Goal: Check status: Check status

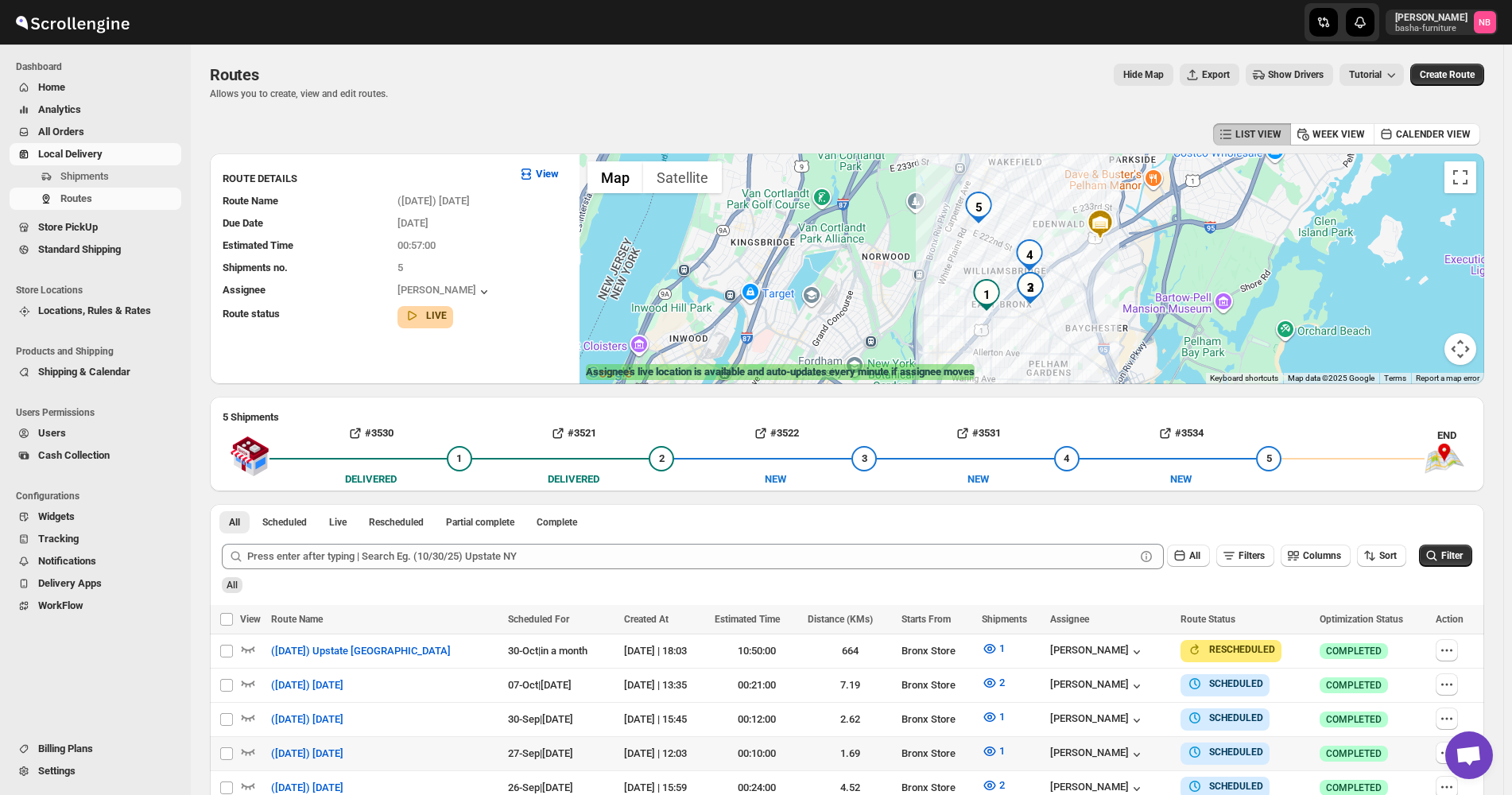
scroll to position [318, 0]
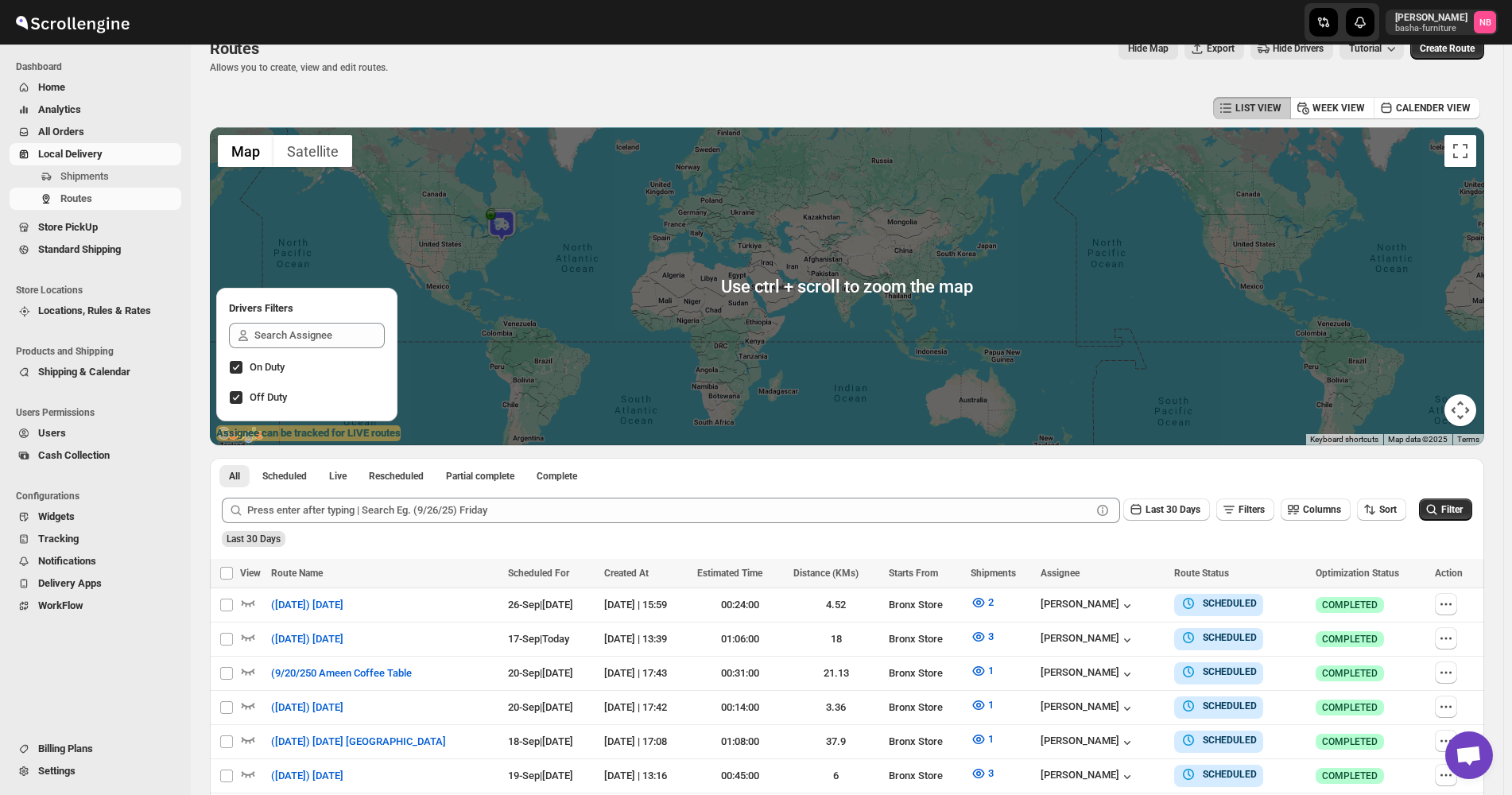
scroll to position [318, 0]
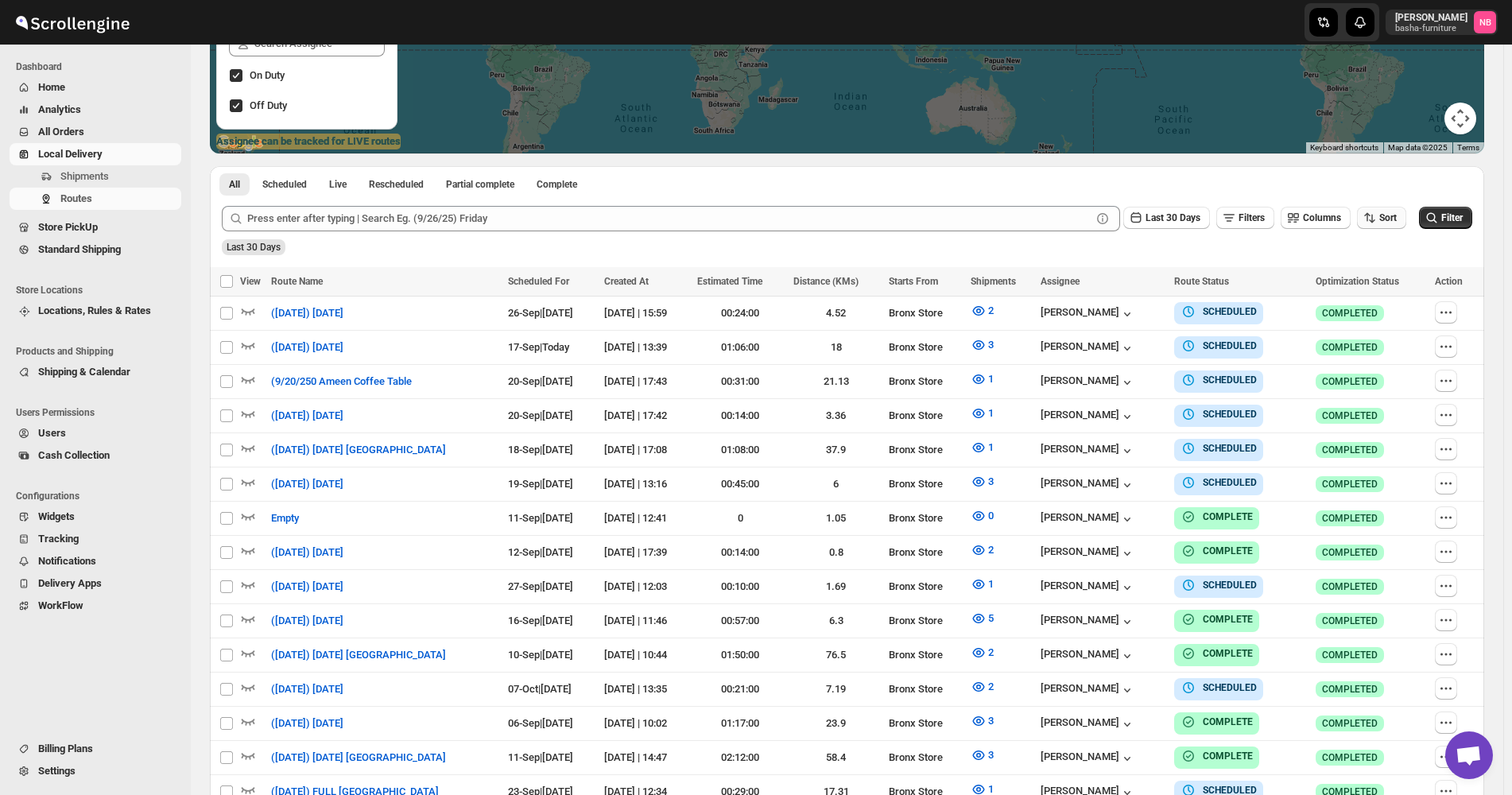
click at [1391, 214] on span "Sort" at bounding box center [1388, 218] width 18 height 11
click at [1373, 305] on div "Due Date" at bounding box center [1363, 304] width 42 height 16
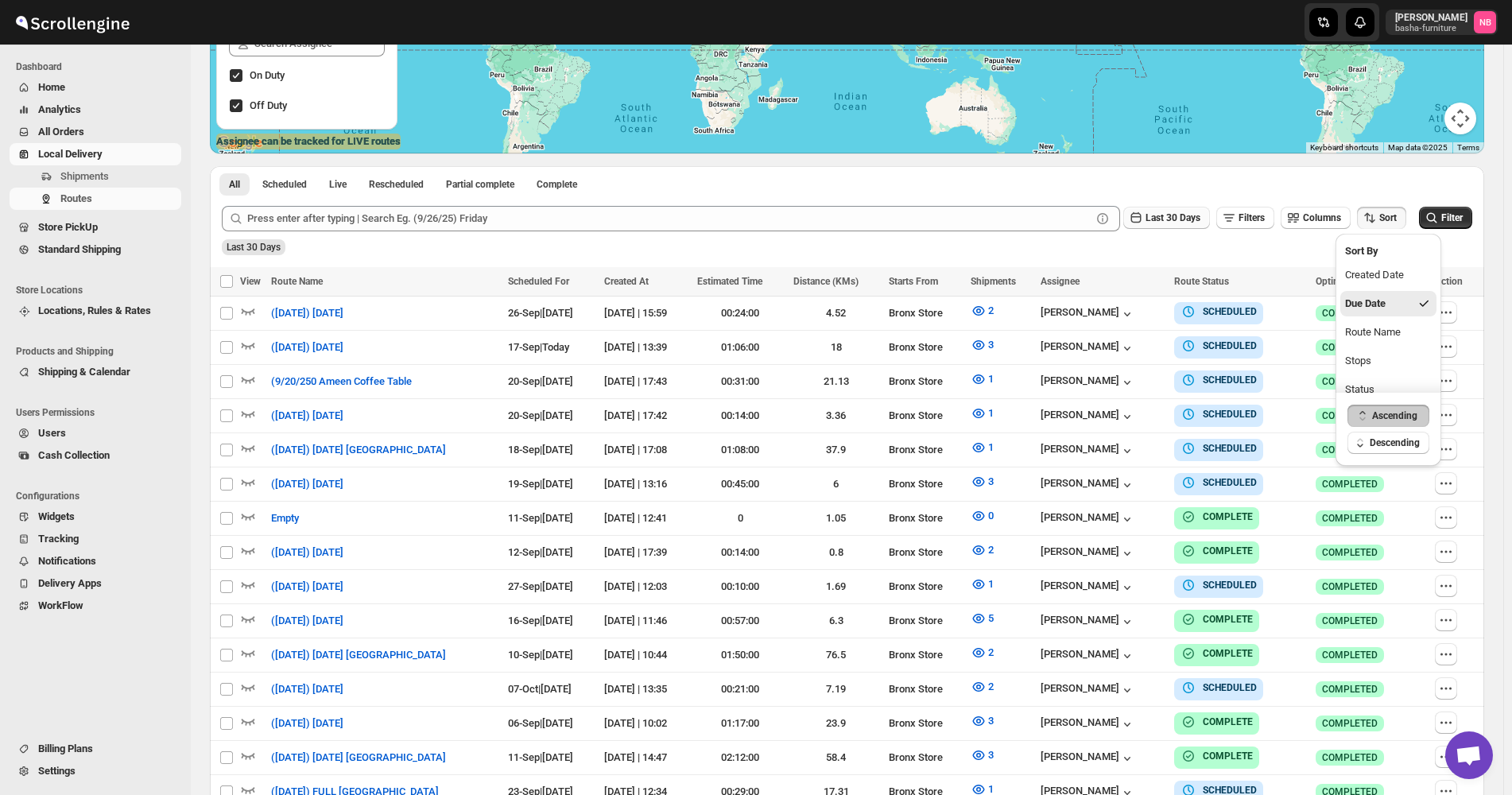
click at [1171, 217] on span "Last 30 Days" at bounding box center [1173, 218] width 55 height 11
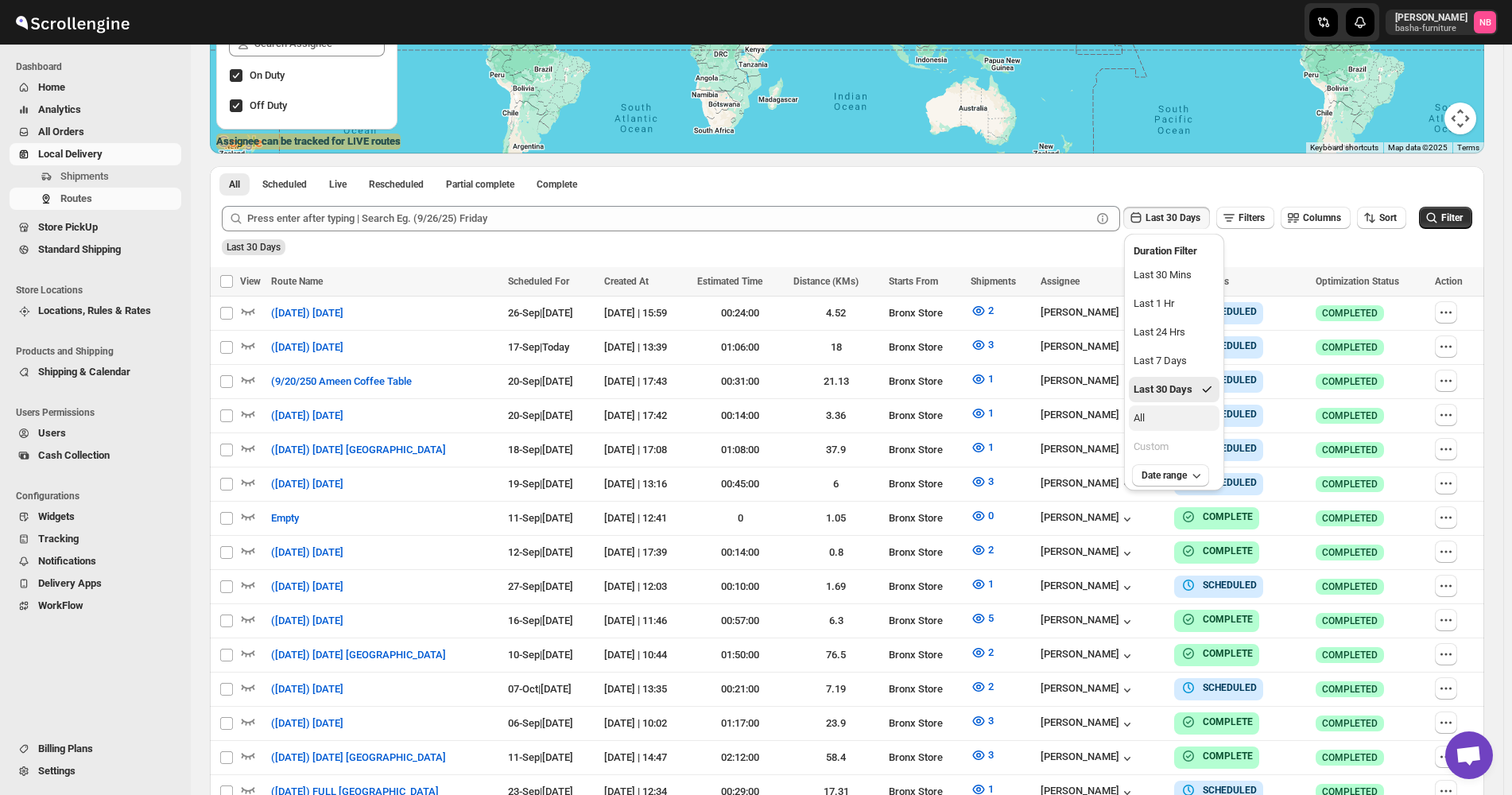
click at [1160, 425] on button "All" at bounding box center [1174, 417] width 91 height 25
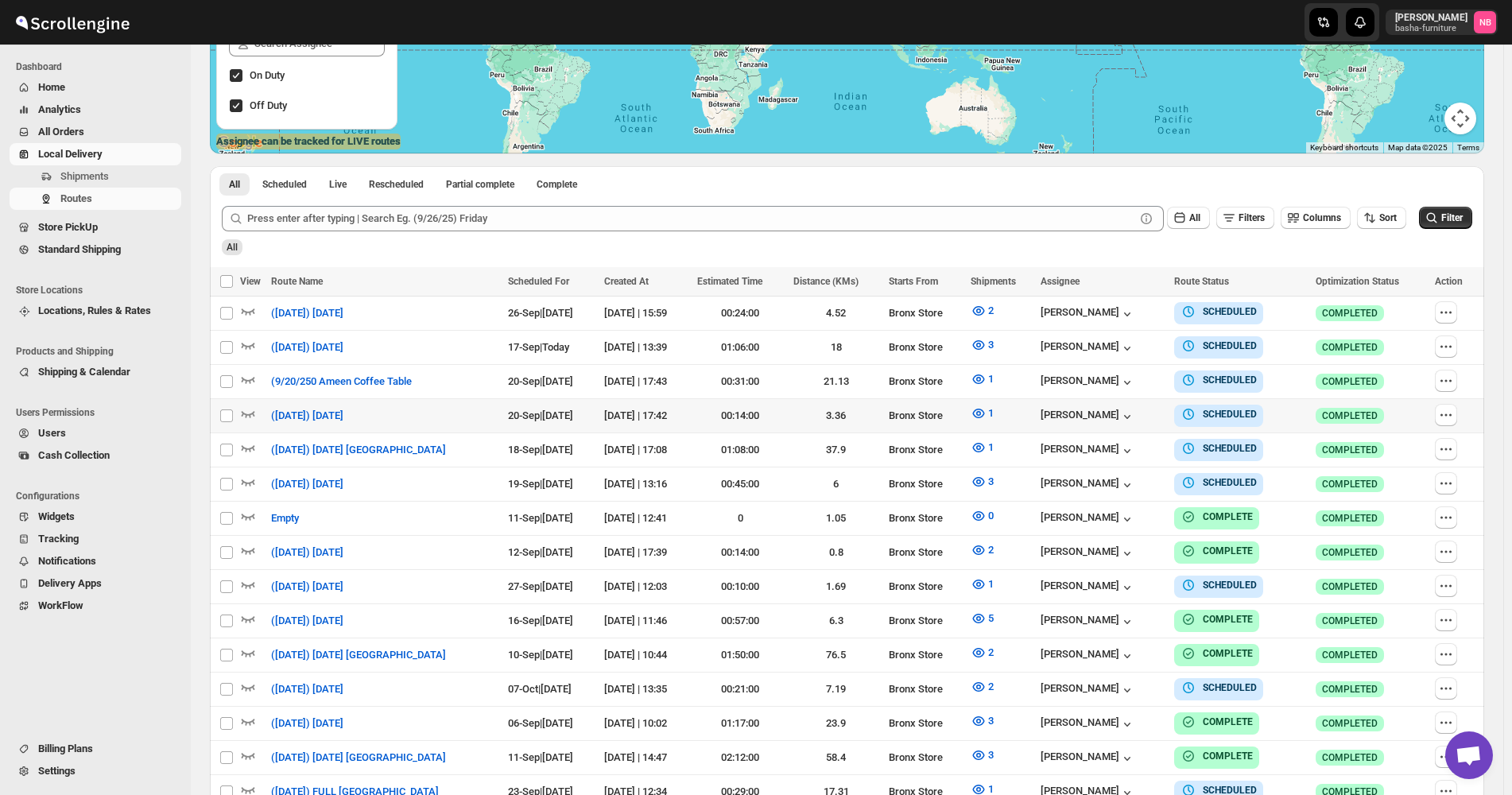
click at [1452, 230] on div "Filter" at bounding box center [1445, 218] width 54 height 24
click at [1449, 219] on span "Filter" at bounding box center [1452, 218] width 21 height 11
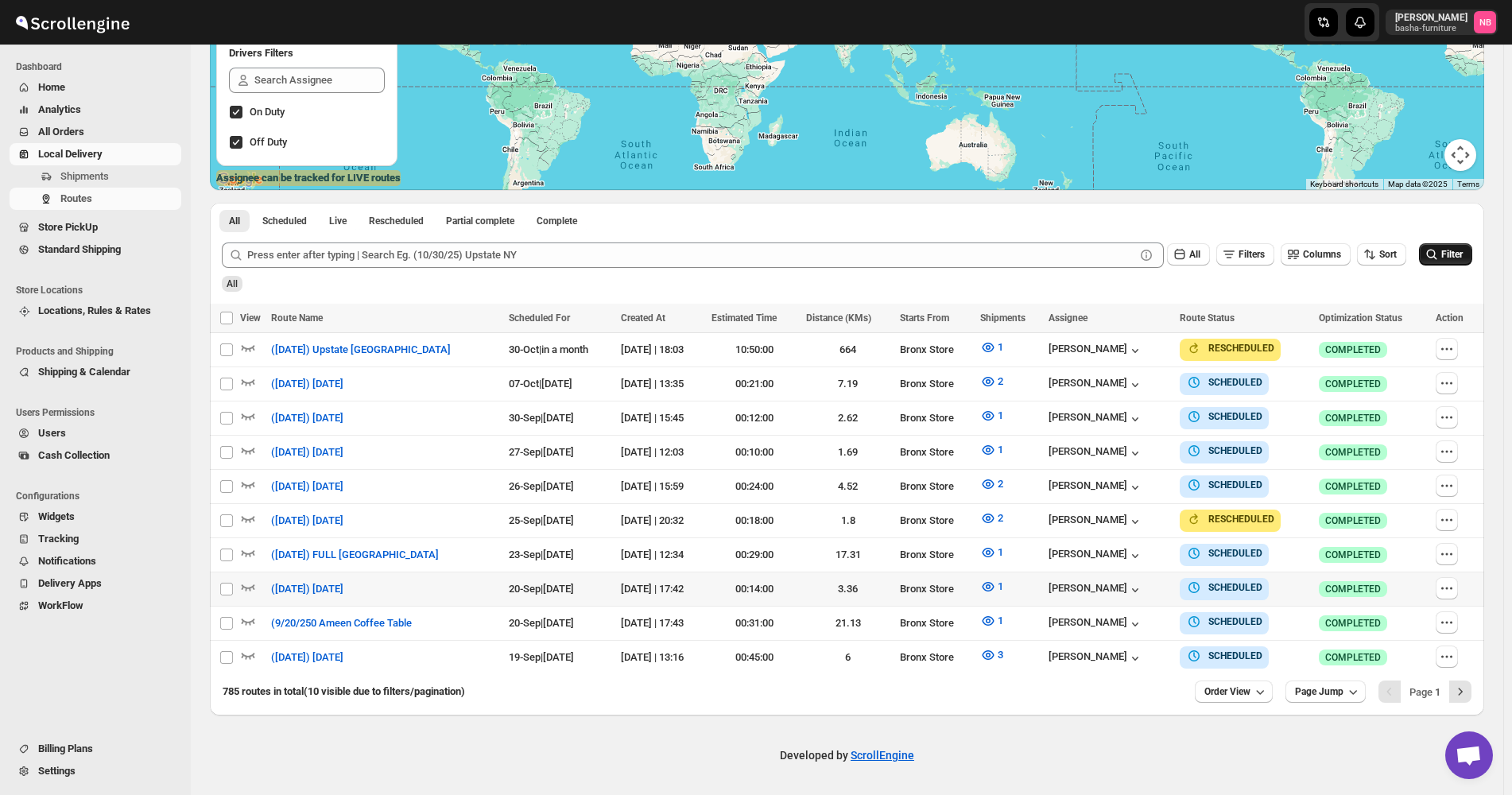
scroll to position [274, 0]
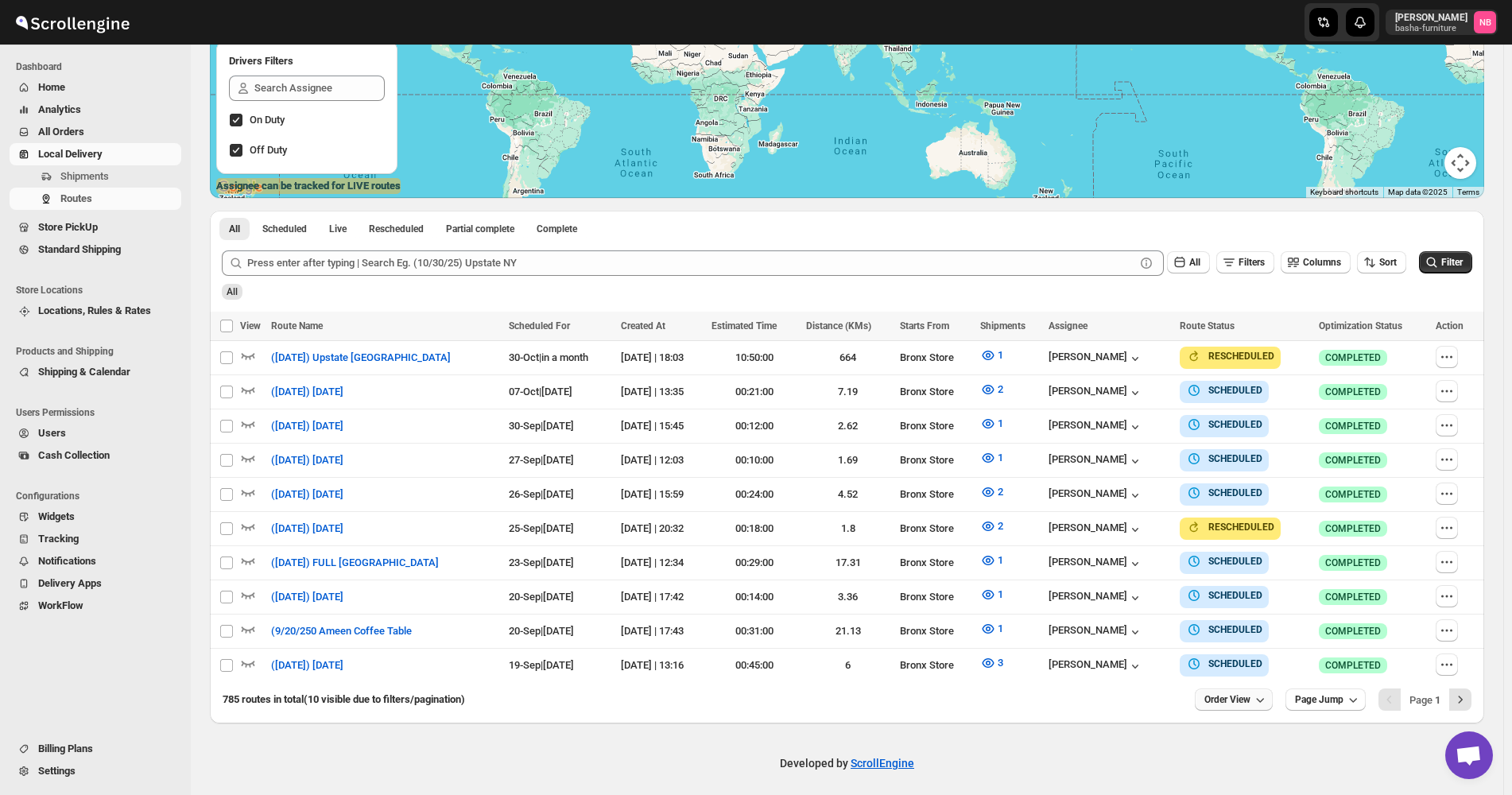
click at [1247, 698] on span "Order View" at bounding box center [1227, 700] width 46 height 13
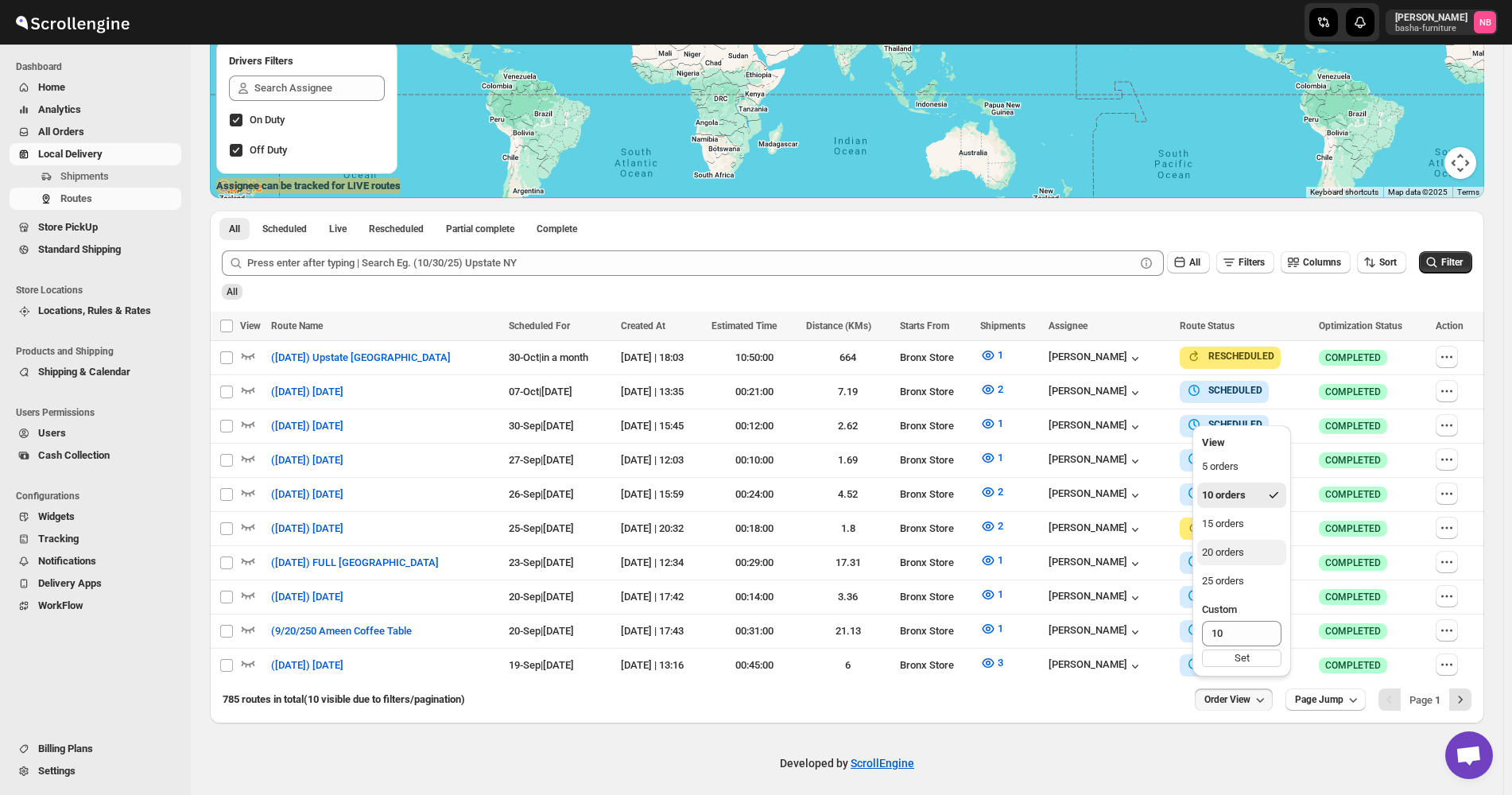
click at [1232, 555] on div "20 orders" at bounding box center [1223, 553] width 42 height 16
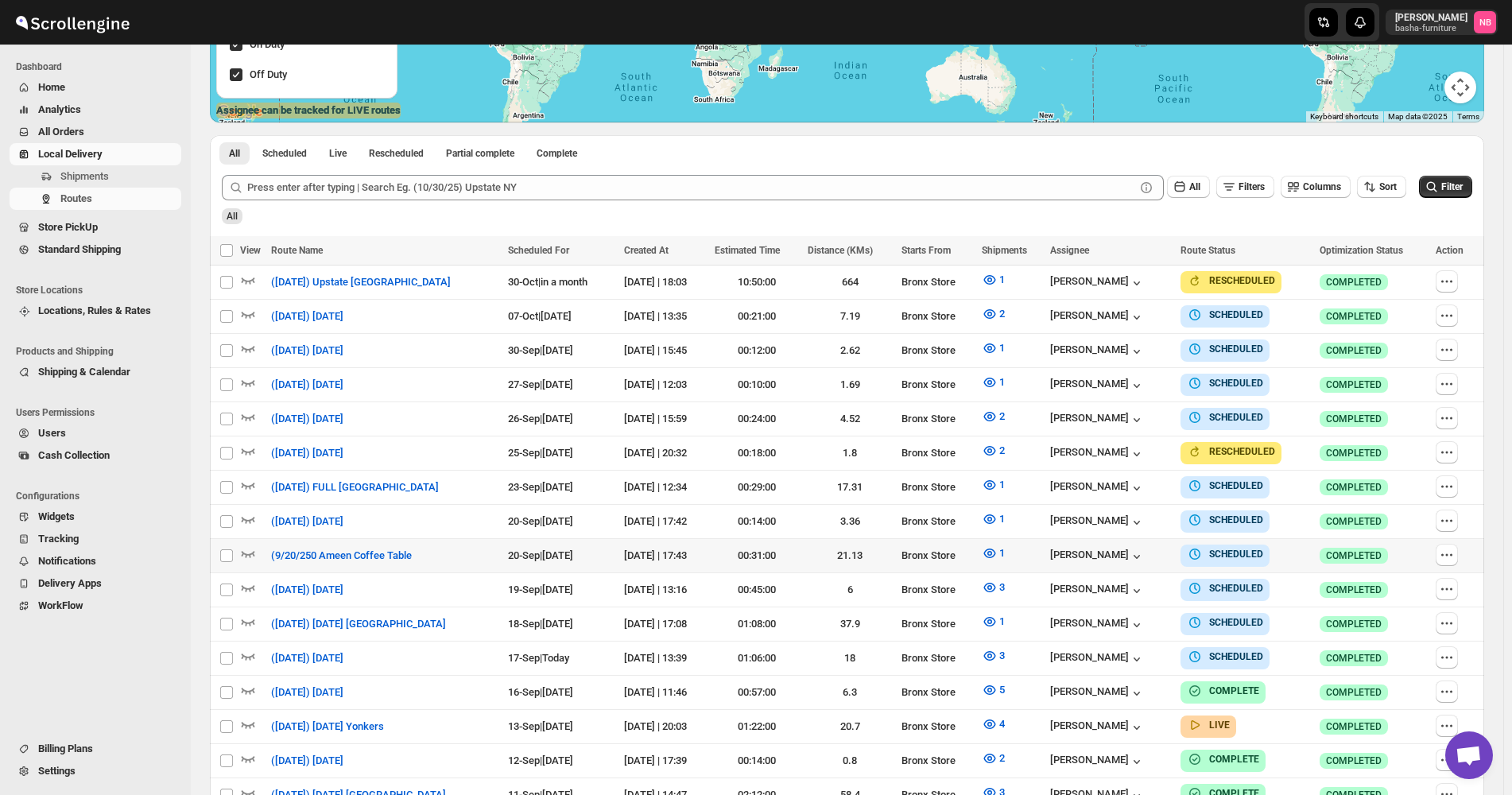
scroll to position [353, 0]
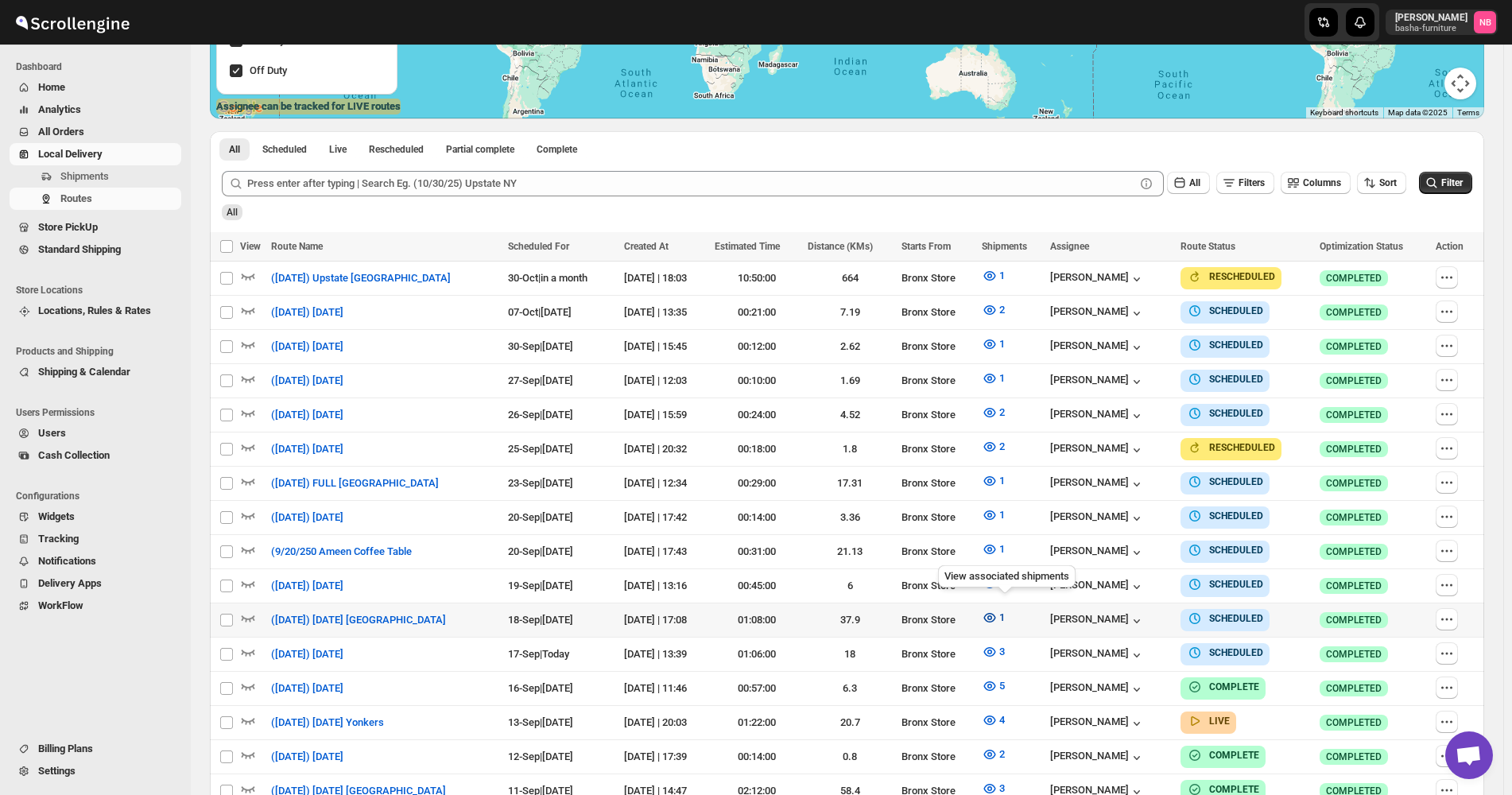
click at [996, 613] on icon "button" at bounding box center [989, 618] width 12 height 10
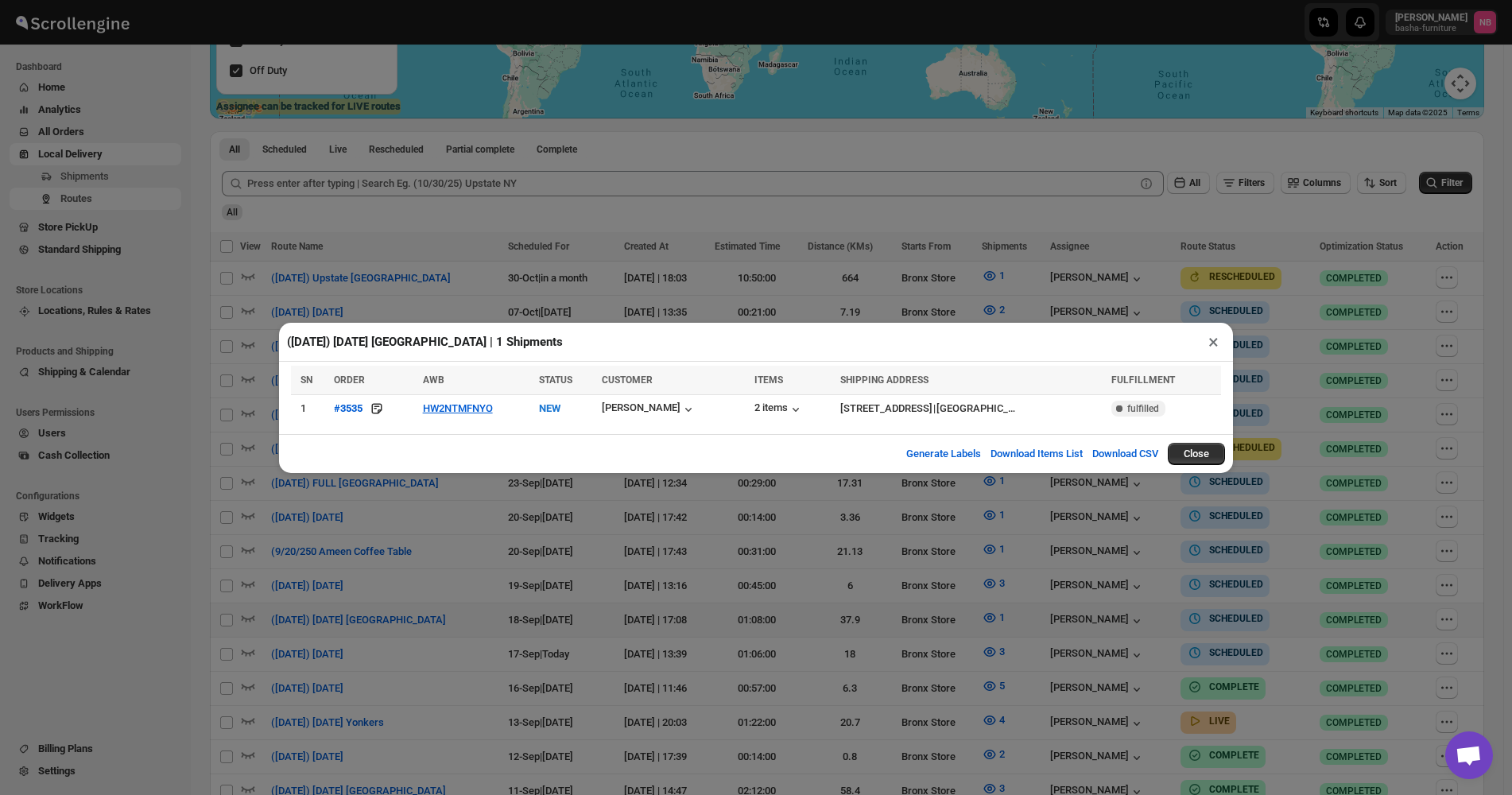
click at [767, 583] on div "(9/18/25) Thursday Queens | 1 Shipments × SN ORDER AWB STATUS CUSTOMER ITEMS SH…" at bounding box center [756, 397] width 1512 height 795
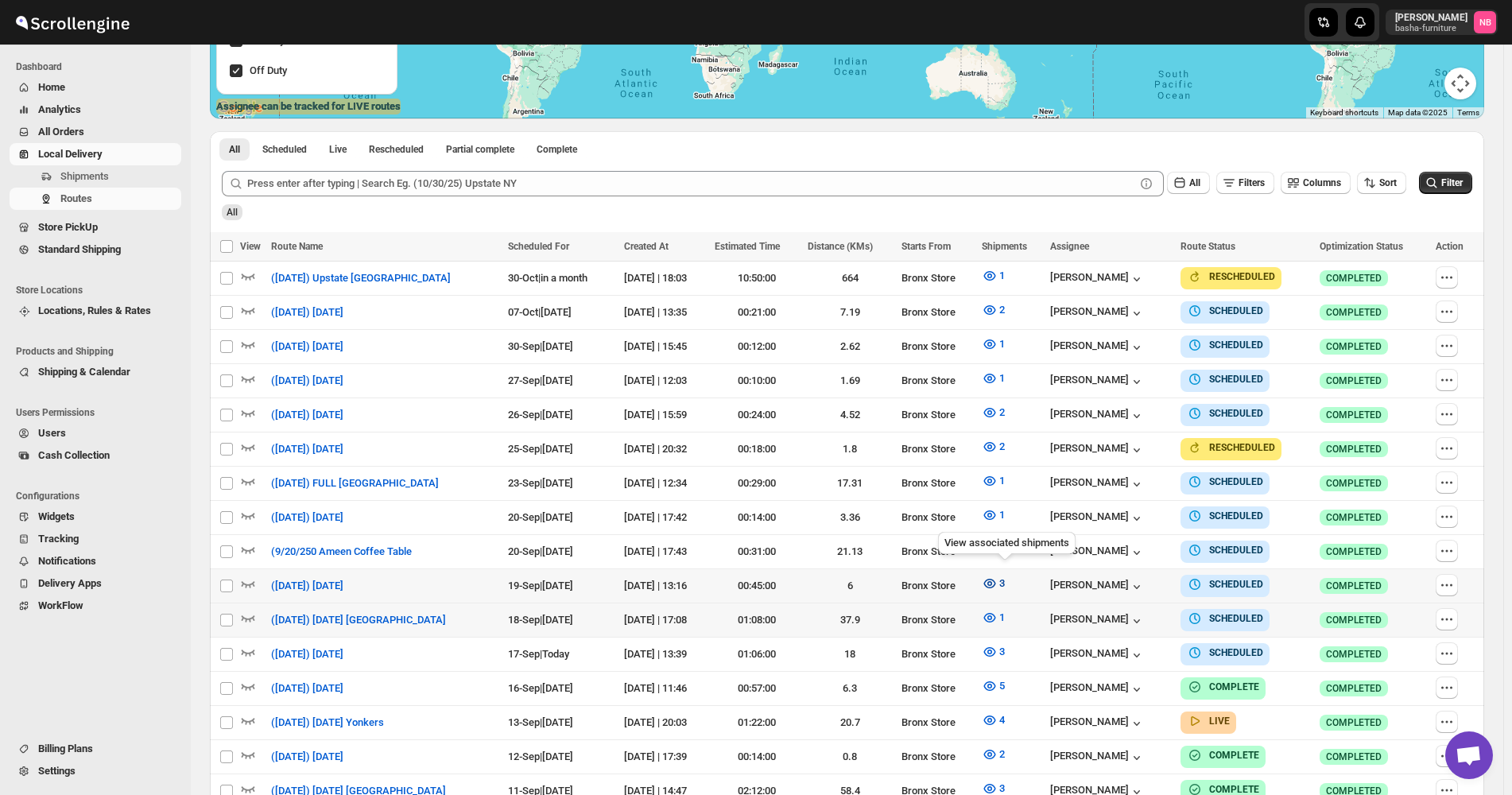
click at [998, 577] on icon "button" at bounding box center [990, 584] width 16 height 16
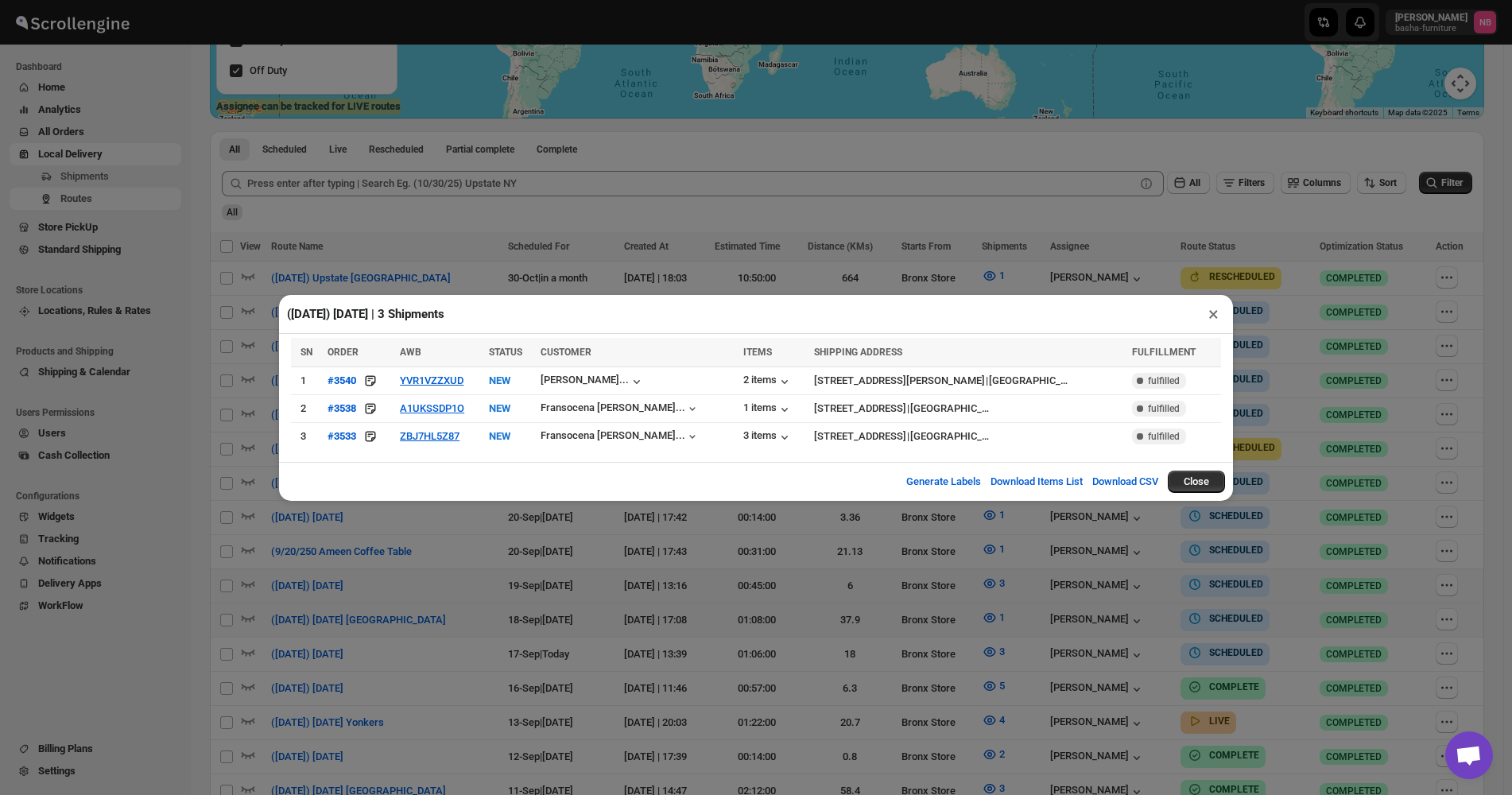
click at [532, 540] on div "(9/19/25) Friday | 3 Shipments × SN ORDER AWB STATUS CUSTOMER ITEMS SHIPPING AD…" at bounding box center [756, 397] width 1512 height 795
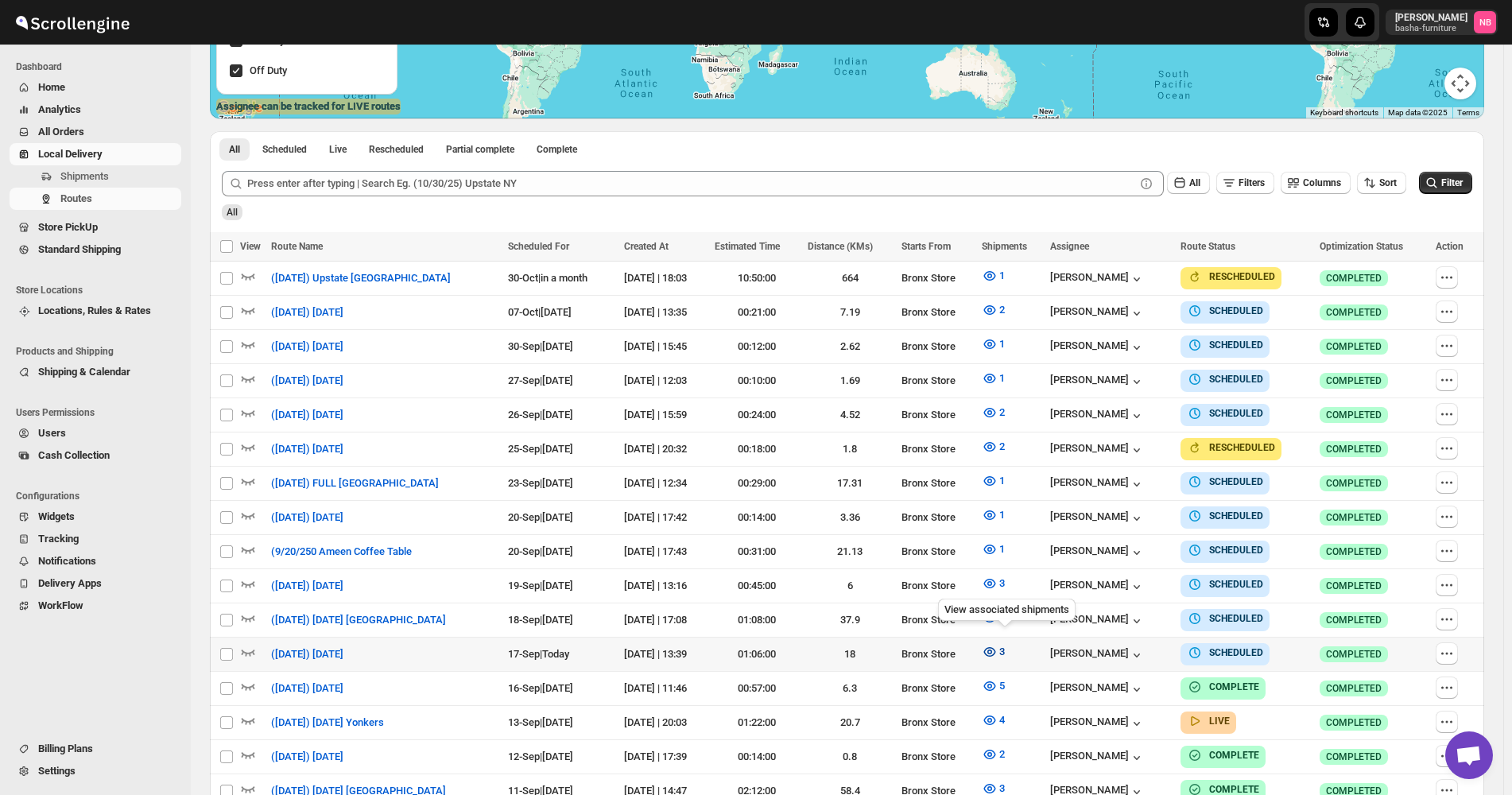
click at [997, 644] on icon "button" at bounding box center [990, 652] width 16 height 16
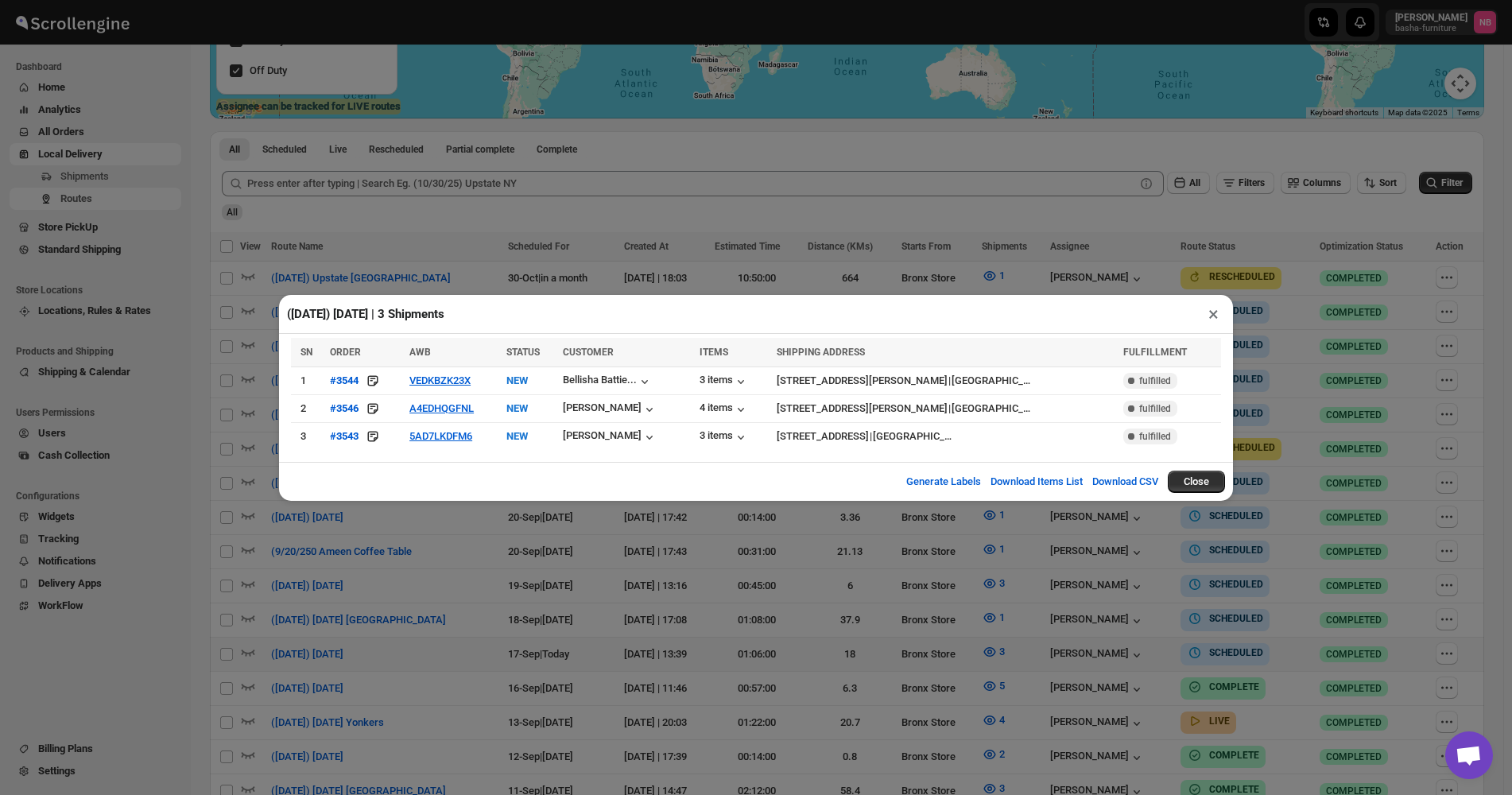
click at [1313, 329] on div "(9/17/25) Wednesday | 3 Shipments × SN ORDER AWB STATUS CUSTOMER ITEMS SHIPPING…" at bounding box center [756, 397] width 1512 height 795
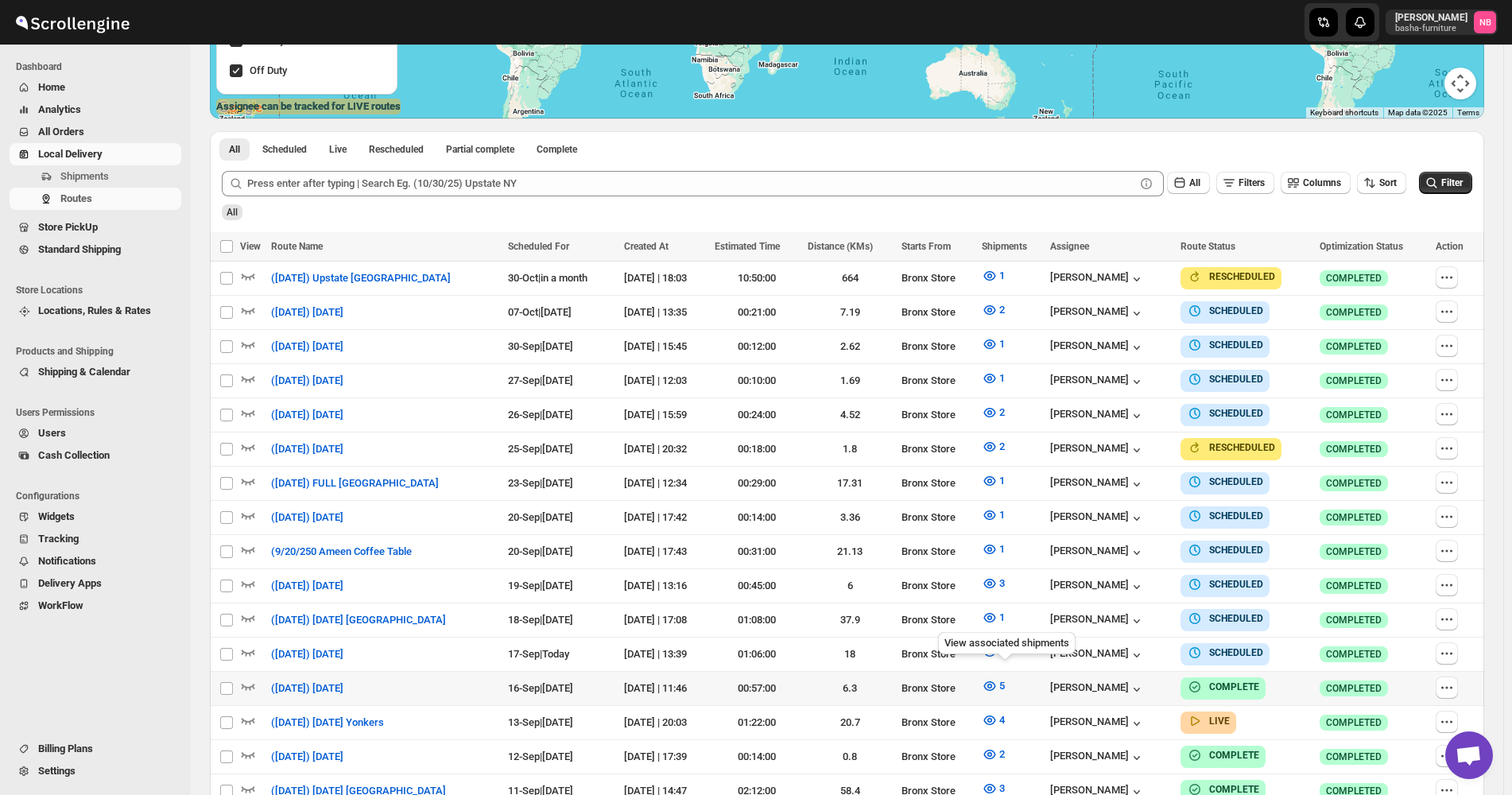
click at [1001, 640] on div "View associated shipments" at bounding box center [1006, 646] width 144 height 35
click at [998, 644] on icon "button" at bounding box center [990, 652] width 16 height 16
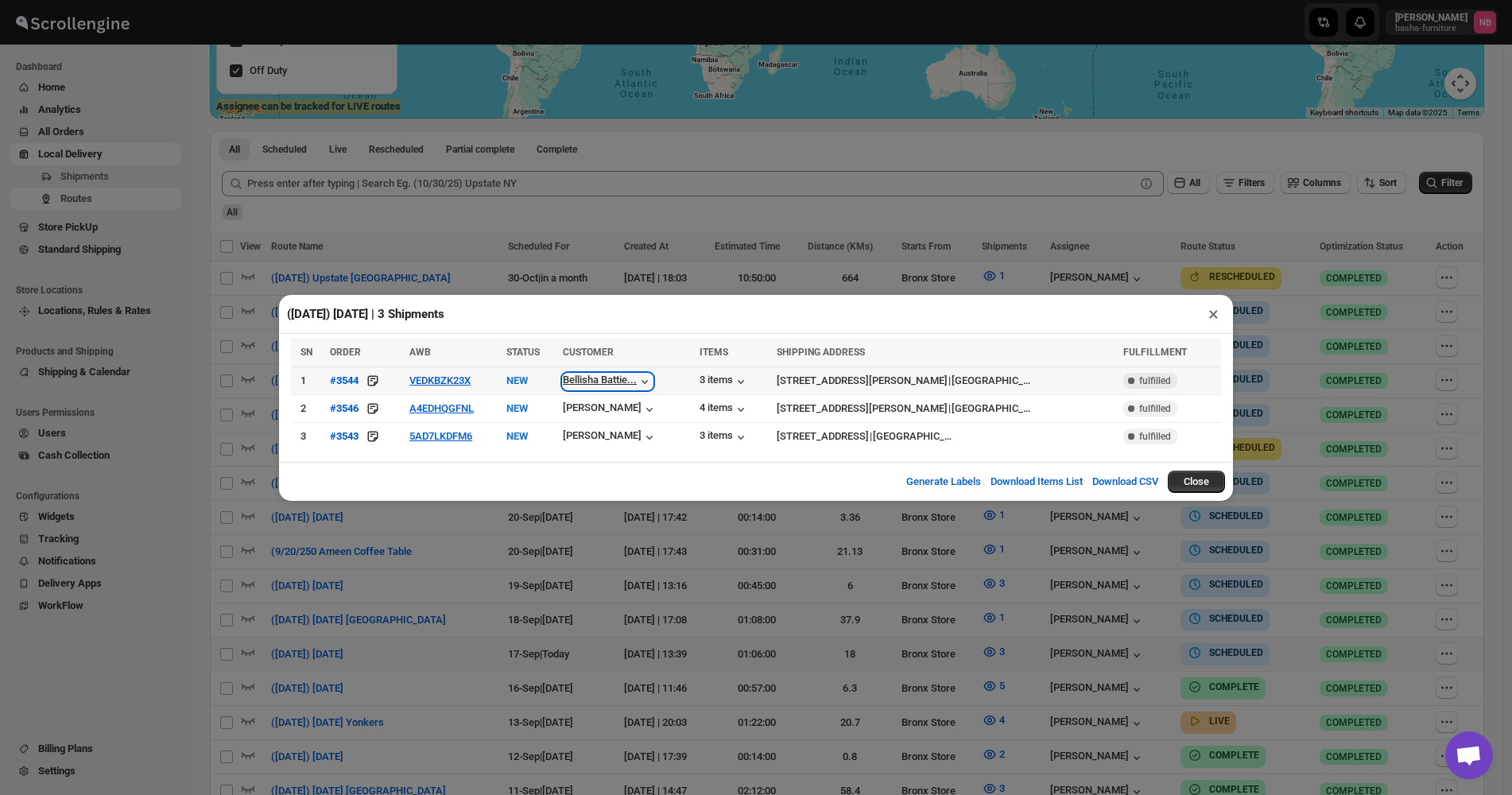
click at [653, 378] on icon "button" at bounding box center [645, 382] width 16 height 16
drag, startPoint x: 1304, startPoint y: 245, endPoint x: 1032, endPoint y: 207, distance: 274.6
click at [1302, 243] on div "(9/17/25) Wednesday | 3 Shipments × SN ORDER AWB STATUS CUSTOMER ITEMS SHIPPING…" at bounding box center [756, 397] width 1512 height 795
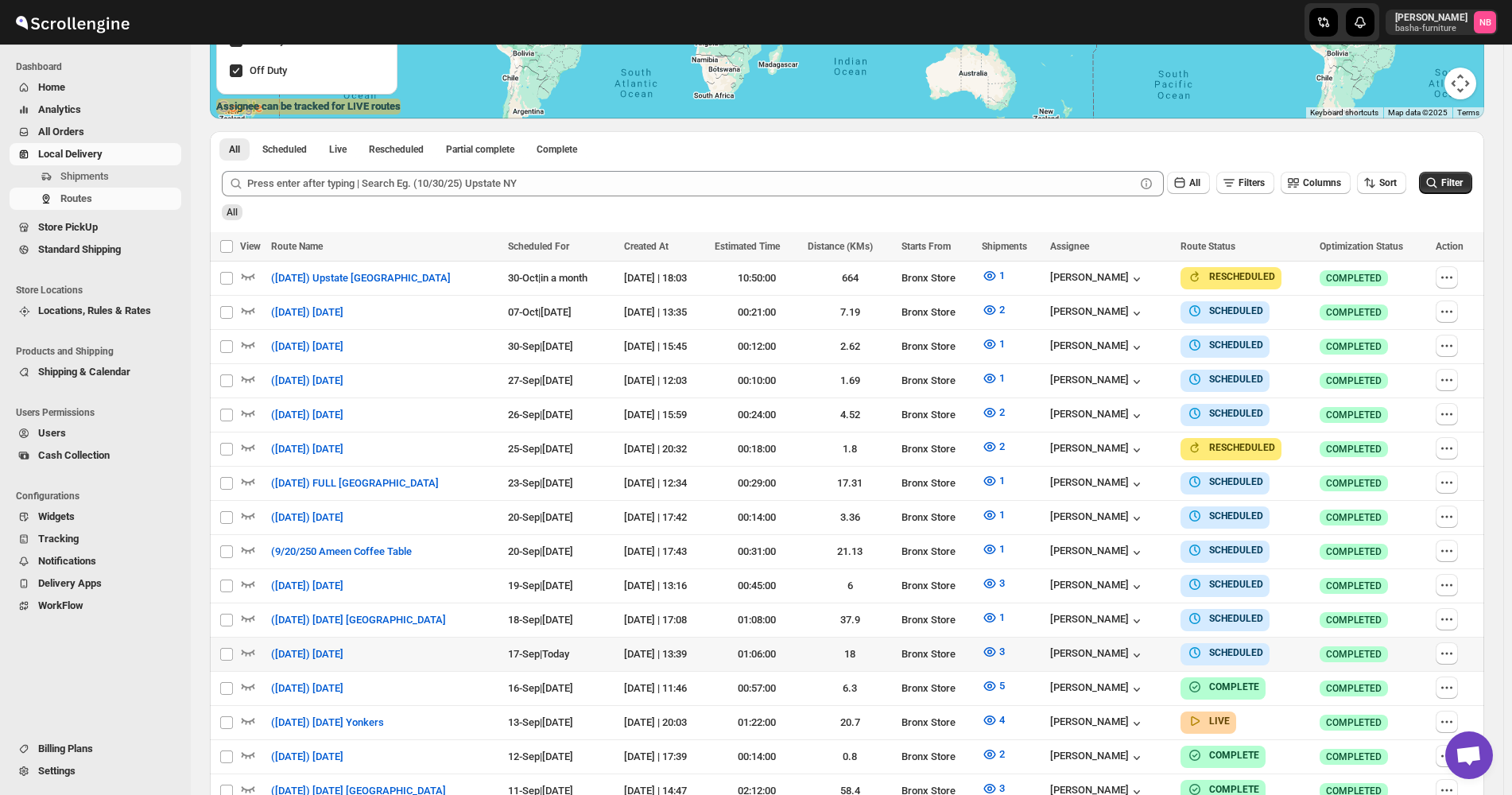
click at [1167, 208] on div "All" at bounding box center [845, 206] width 1254 height 27
click at [998, 714] on icon "button" at bounding box center [990, 720] width 16 height 16
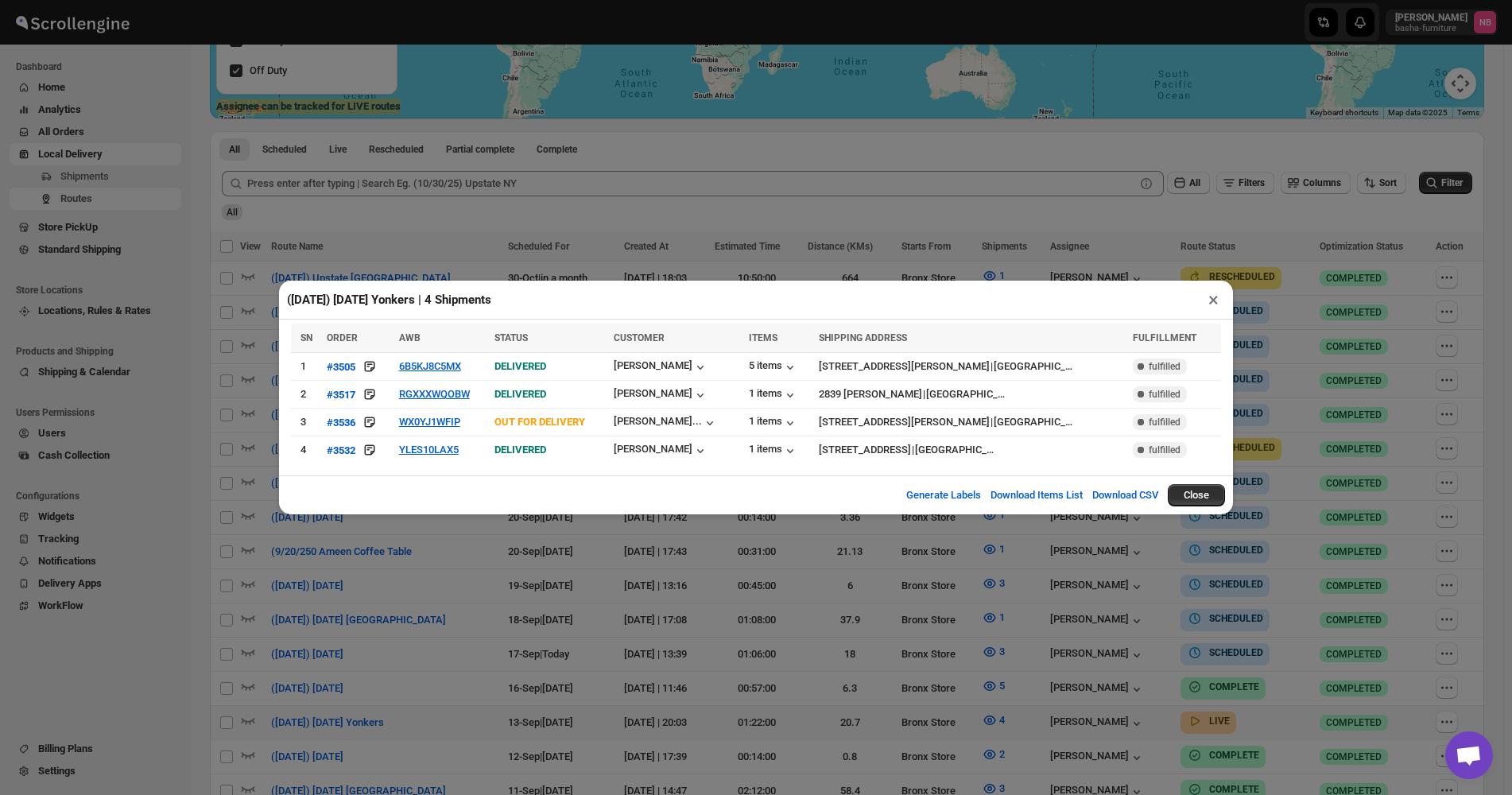
click at [876, 234] on div "(9/13/25) Saturday Yonkers | 4 Shipments × SN ORDER AWB STATUS CUSTOMER ITEMS S…" at bounding box center [756, 397] width 1512 height 795
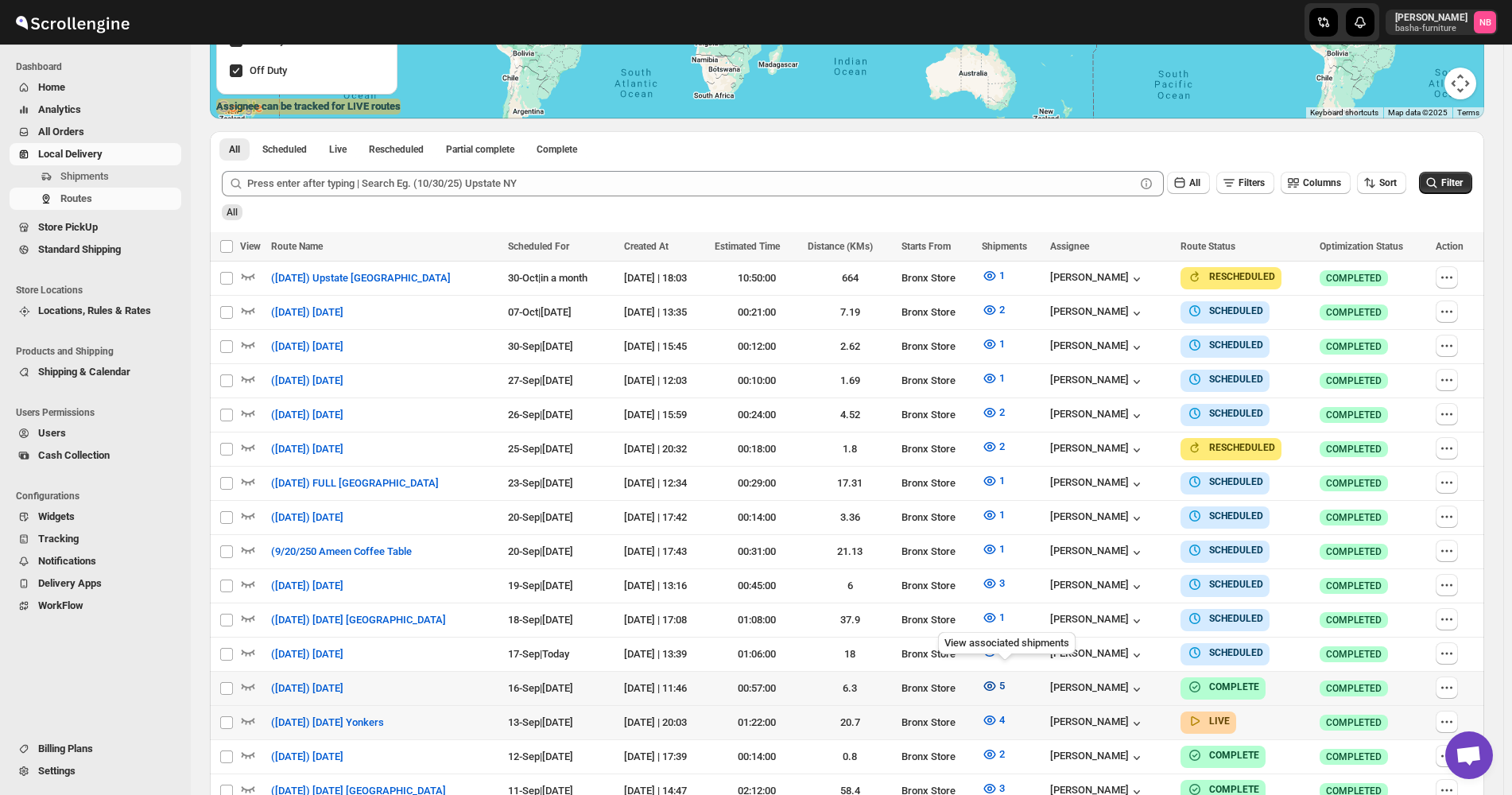
click at [998, 684] on icon "button" at bounding box center [990, 686] width 16 height 16
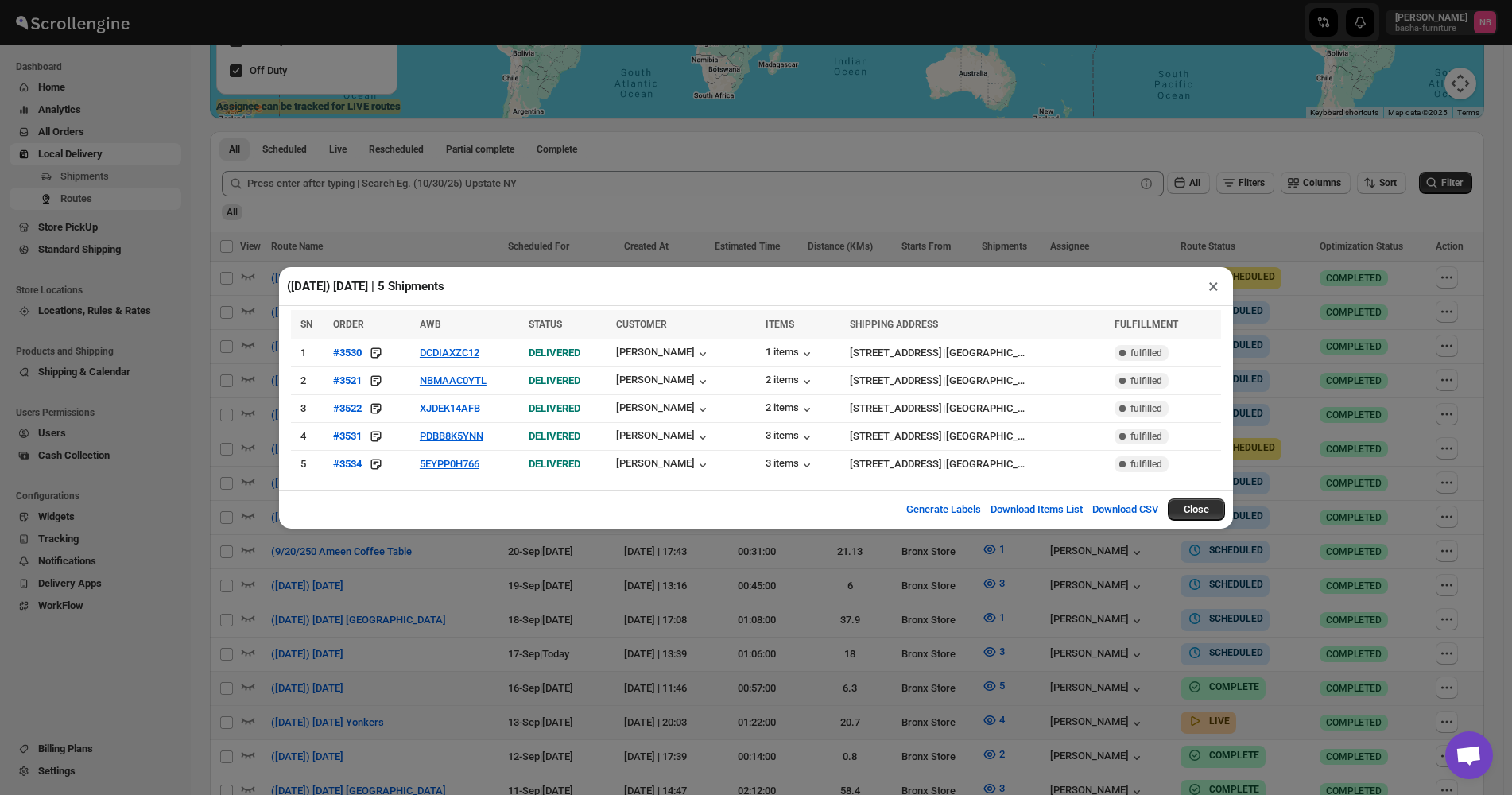
click at [856, 661] on div "(9/16/25) Tuesday | 5 Shipments × SN ORDER AWB STATUS CUSTOMER ITEMS SHIPPING A…" at bounding box center [756, 397] width 1512 height 795
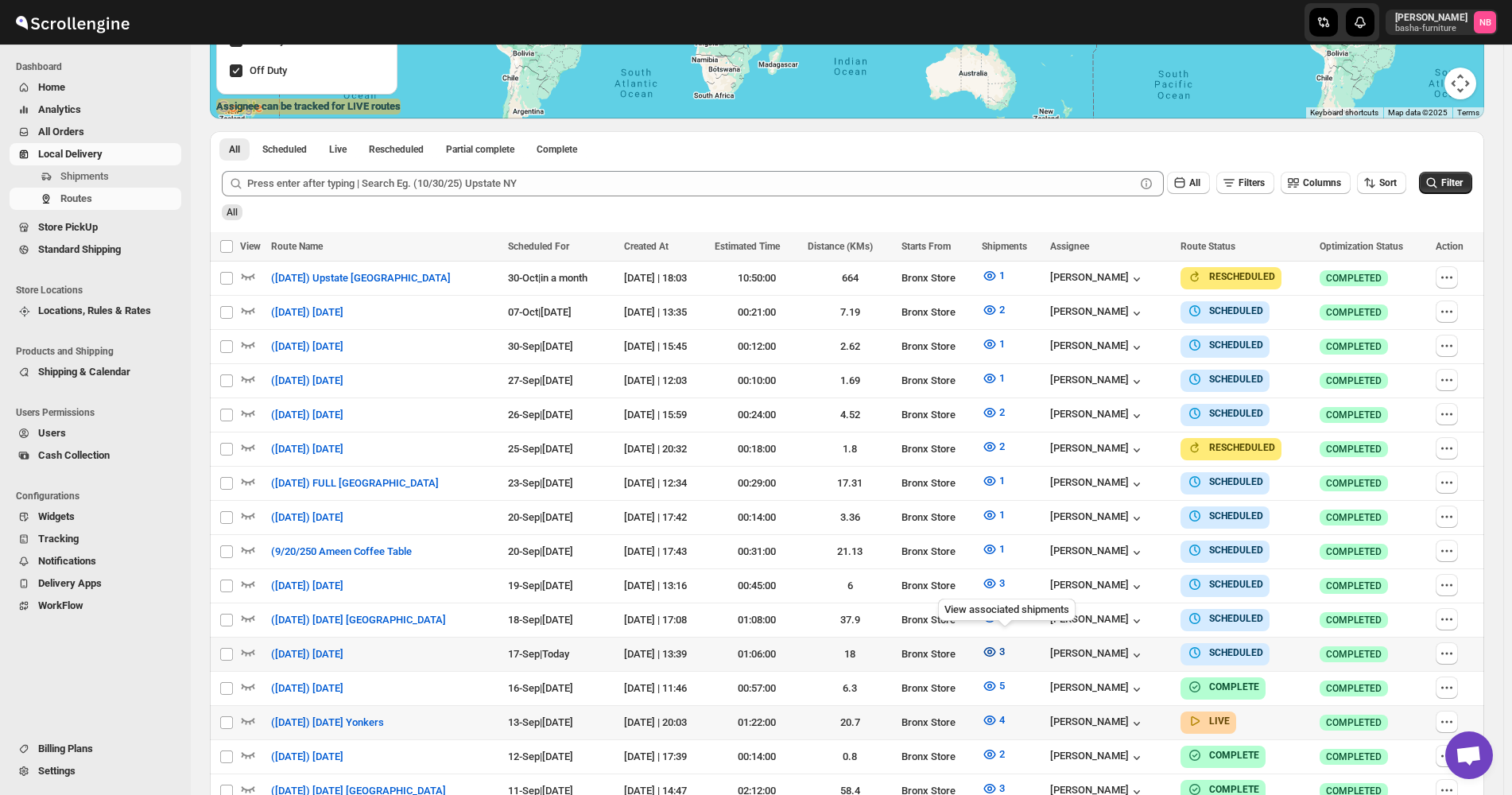
click at [1004, 646] on span "3" at bounding box center [1001, 651] width 6 height 12
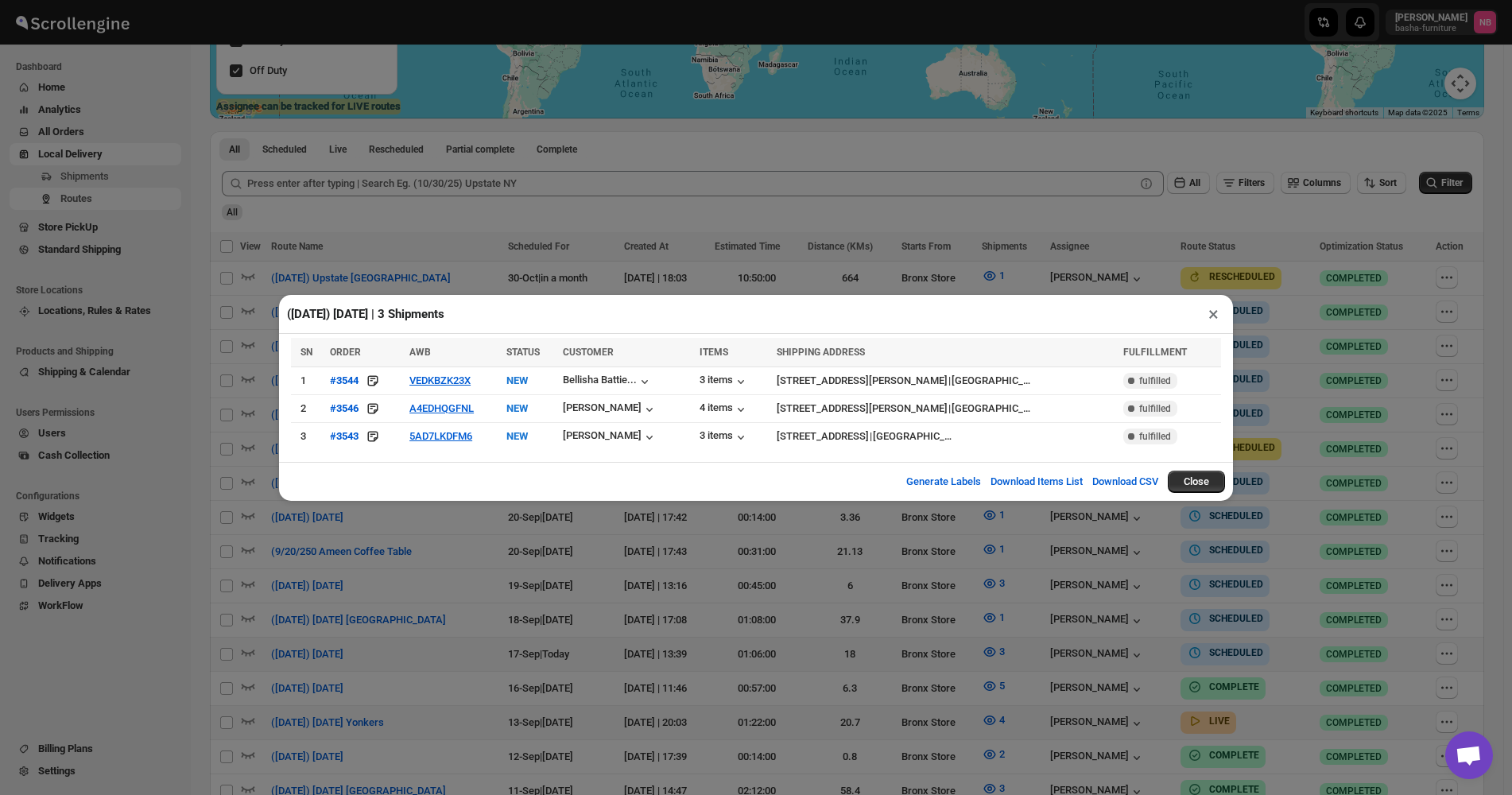
click at [850, 607] on div "(9/17/25) Wednesday | 3 Shipments × SN ORDER AWB STATUS CUSTOMER ITEMS SHIPPING…" at bounding box center [756, 397] width 1512 height 795
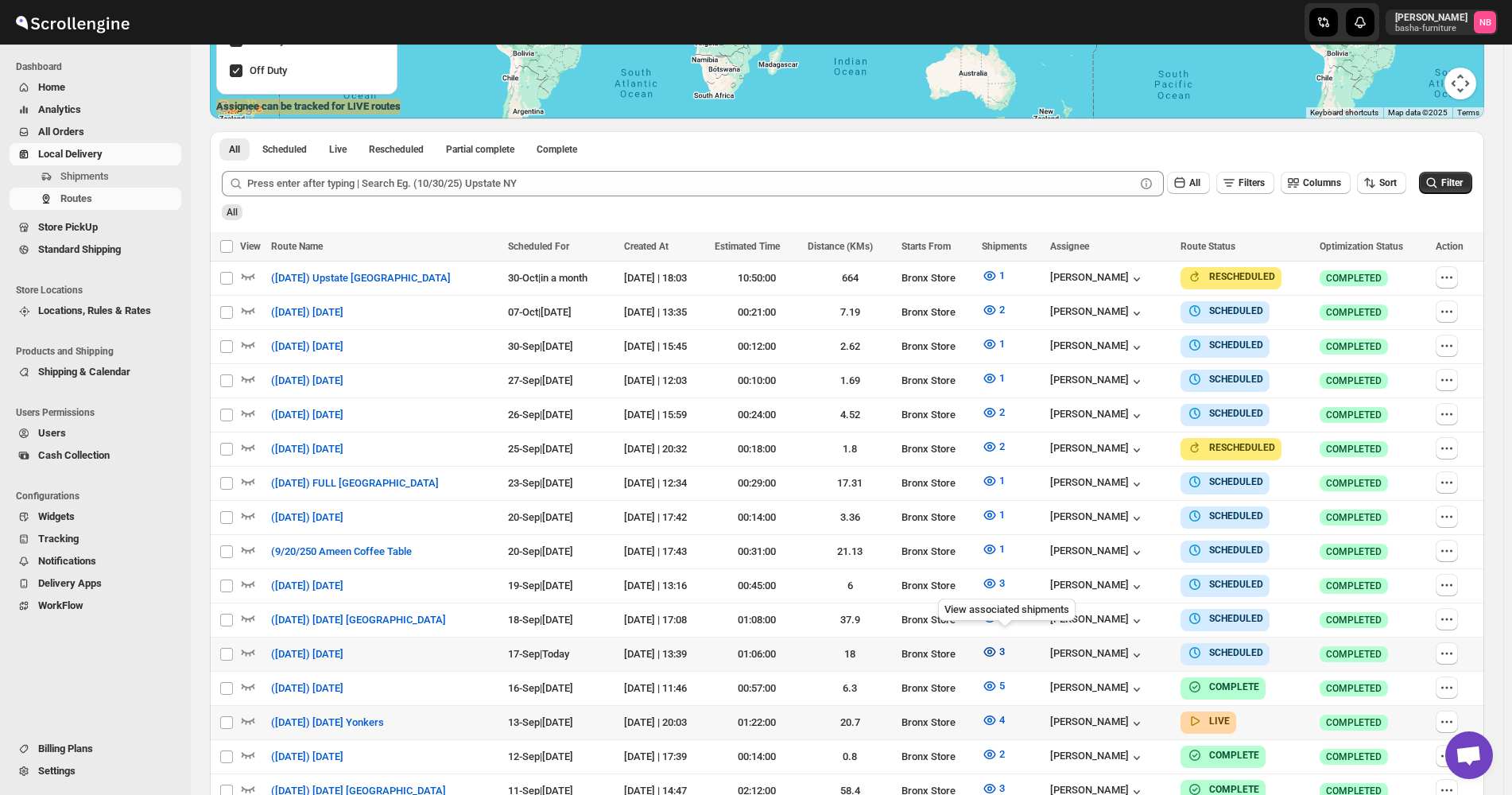
click at [1004, 650] on span "3" at bounding box center [1001, 652] width 6 height 16
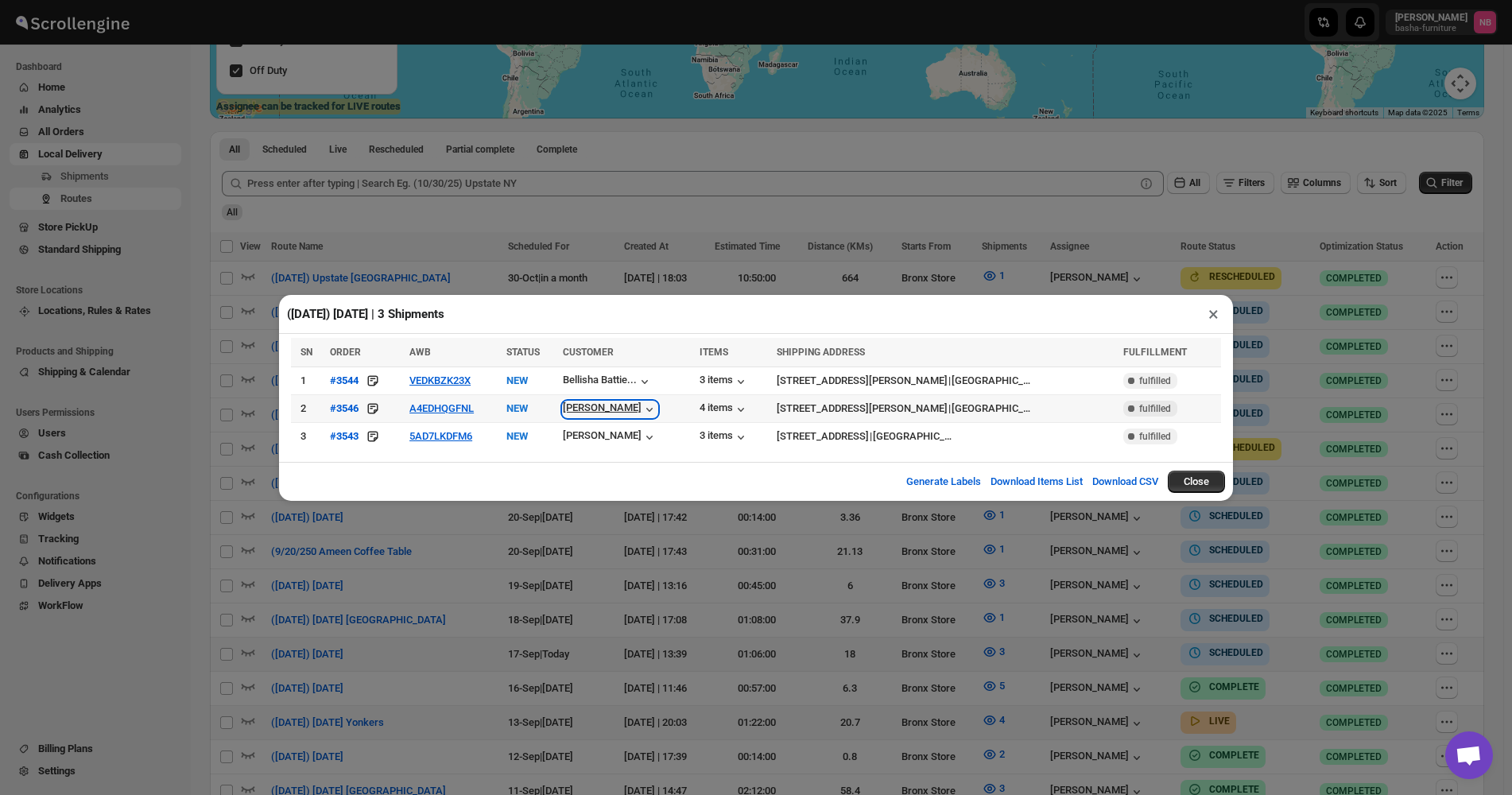
click at [621, 410] on div "Maria Nunez" at bounding box center [610, 409] width 94 height 16
